Goal: Information Seeking & Learning: Learn about a topic

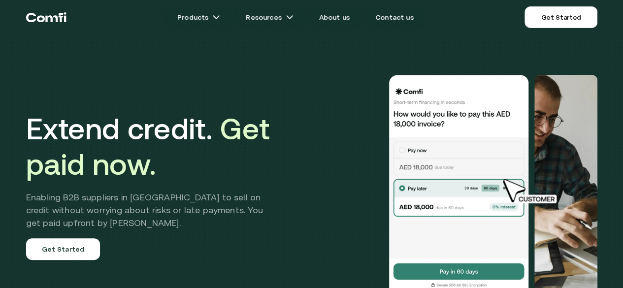
click at [194, 142] on h1 "Extend credit. Get paid now." at bounding box center [152, 146] width 252 height 71
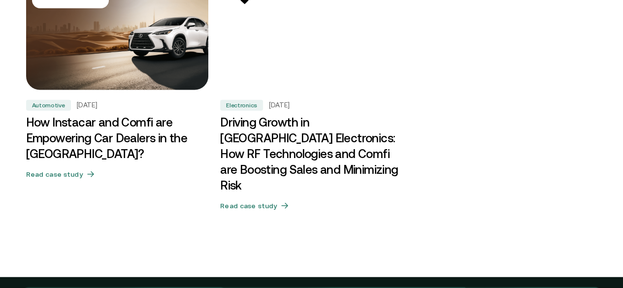
scroll to position [3030, 0]
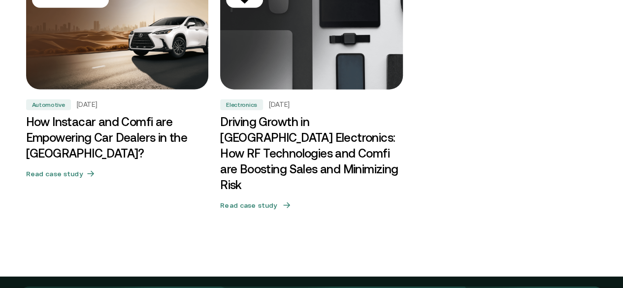
click at [308, 93] on img at bounding box center [312, 32] width 192 height 119
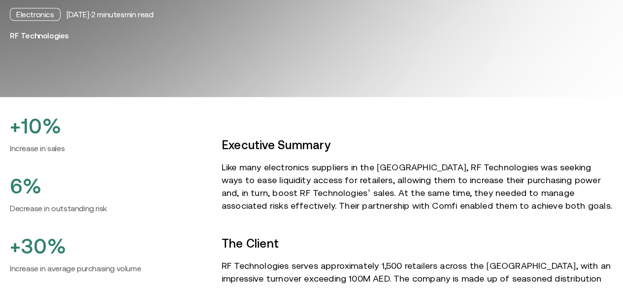
scroll to position [243, 0]
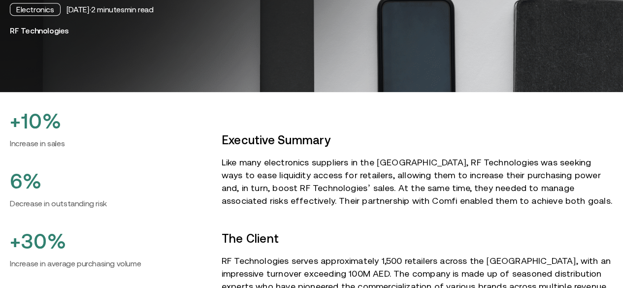
click at [255, 156] on p "Like many electronics suppliers in the [GEOGRAPHIC_DATA], RF Technologies was s…" at bounding box center [418, 181] width 392 height 51
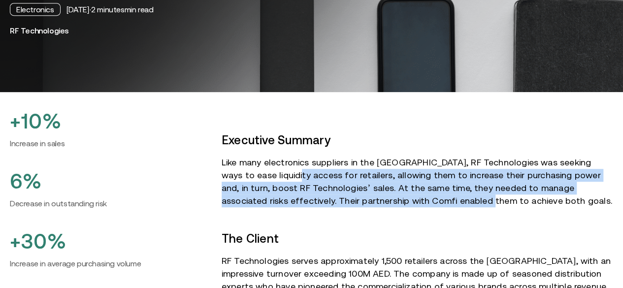
drag, startPoint x: 267, startPoint y: 148, endPoint x: 399, endPoint y: 179, distance: 135.1
click at [399, 179] on p "Like many electronics suppliers in the [GEOGRAPHIC_DATA], RF Technologies was s…" at bounding box center [418, 181] width 392 height 51
drag, startPoint x: 349, startPoint y: 146, endPoint x: 439, endPoint y: 179, distance: 96.0
click at [439, 179] on p "Like many electronics suppliers in the [GEOGRAPHIC_DATA], RF Technologies was s…" at bounding box center [418, 181] width 392 height 51
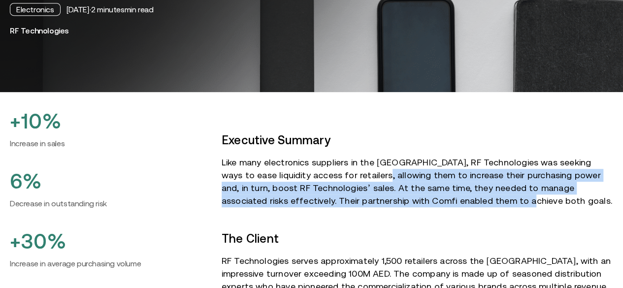
click at [439, 179] on p "Like many electronics suppliers in the [GEOGRAPHIC_DATA], RF Technologies was s…" at bounding box center [418, 181] width 392 height 51
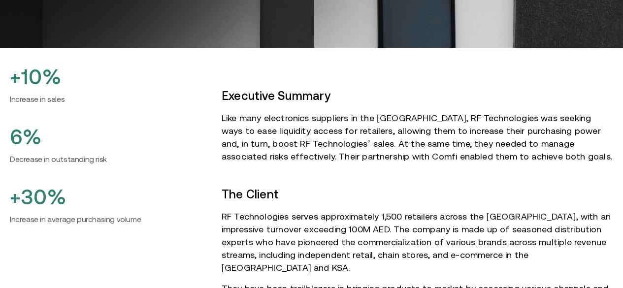
scroll to position [306, 0]
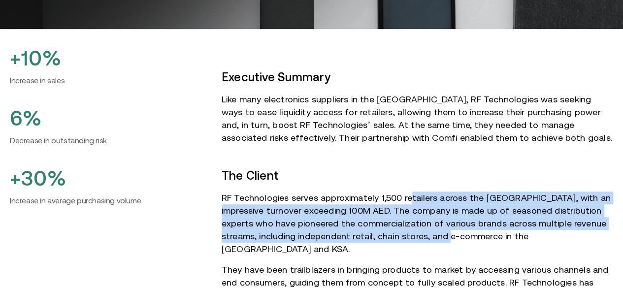
drag, startPoint x: 408, startPoint y: 177, endPoint x: 435, endPoint y: 216, distance: 47.8
click at [435, 216] on p "RF Technologies serves approximately 1,500 retailers across the [GEOGRAPHIC_DAT…" at bounding box center [418, 224] width 392 height 64
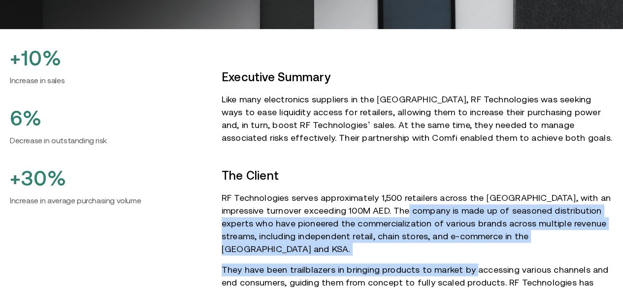
drag, startPoint x: 390, startPoint y: 186, endPoint x: 470, endPoint y: 226, distance: 89.5
click at [470, 264] on p "They have been trailblazers in bringing products to market by accessing various…" at bounding box center [418, 289] width 392 height 51
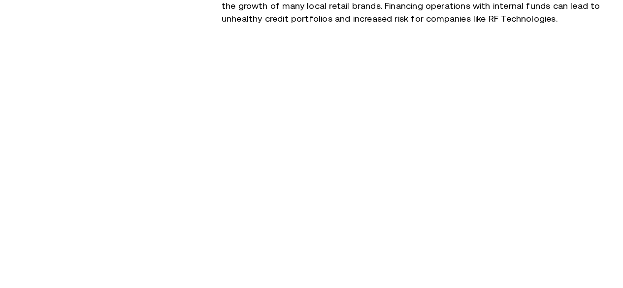
scroll to position [697, 0]
